Goal: Find specific page/section: Find specific page/section

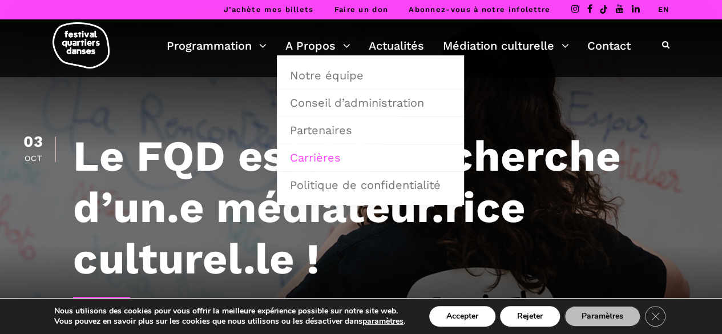
click at [322, 160] on link "Carrières" at bounding box center [370, 157] width 175 height 26
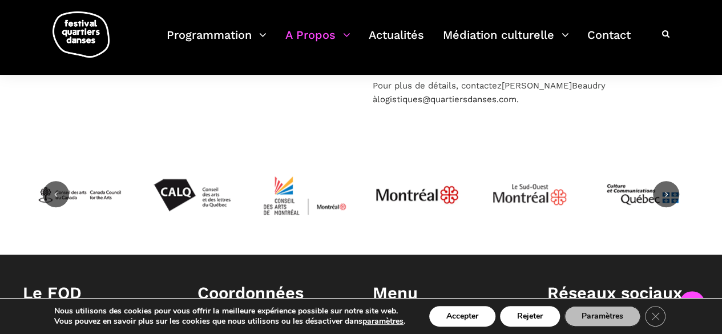
scroll to position [392, 0]
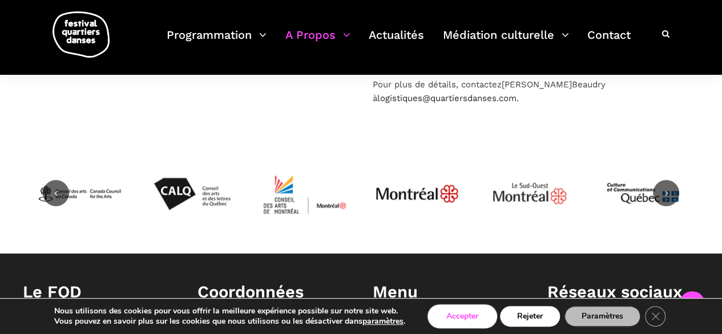
click at [462, 316] on button "Accepter" at bounding box center [462, 316] width 66 height 21
